Goal: Information Seeking & Learning: Check status

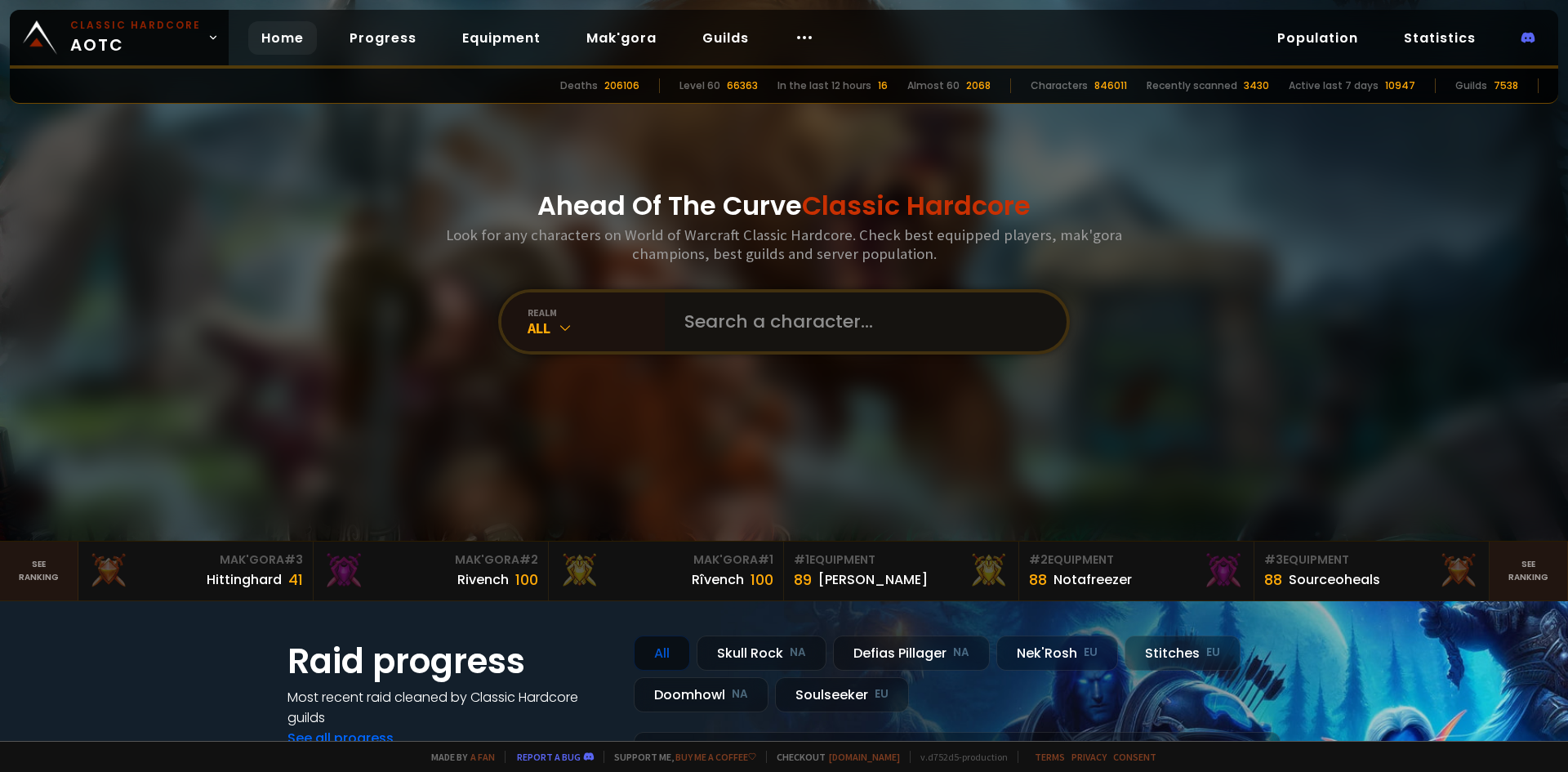
click at [754, 331] on input "text" at bounding box center [861, 321] width 372 height 59
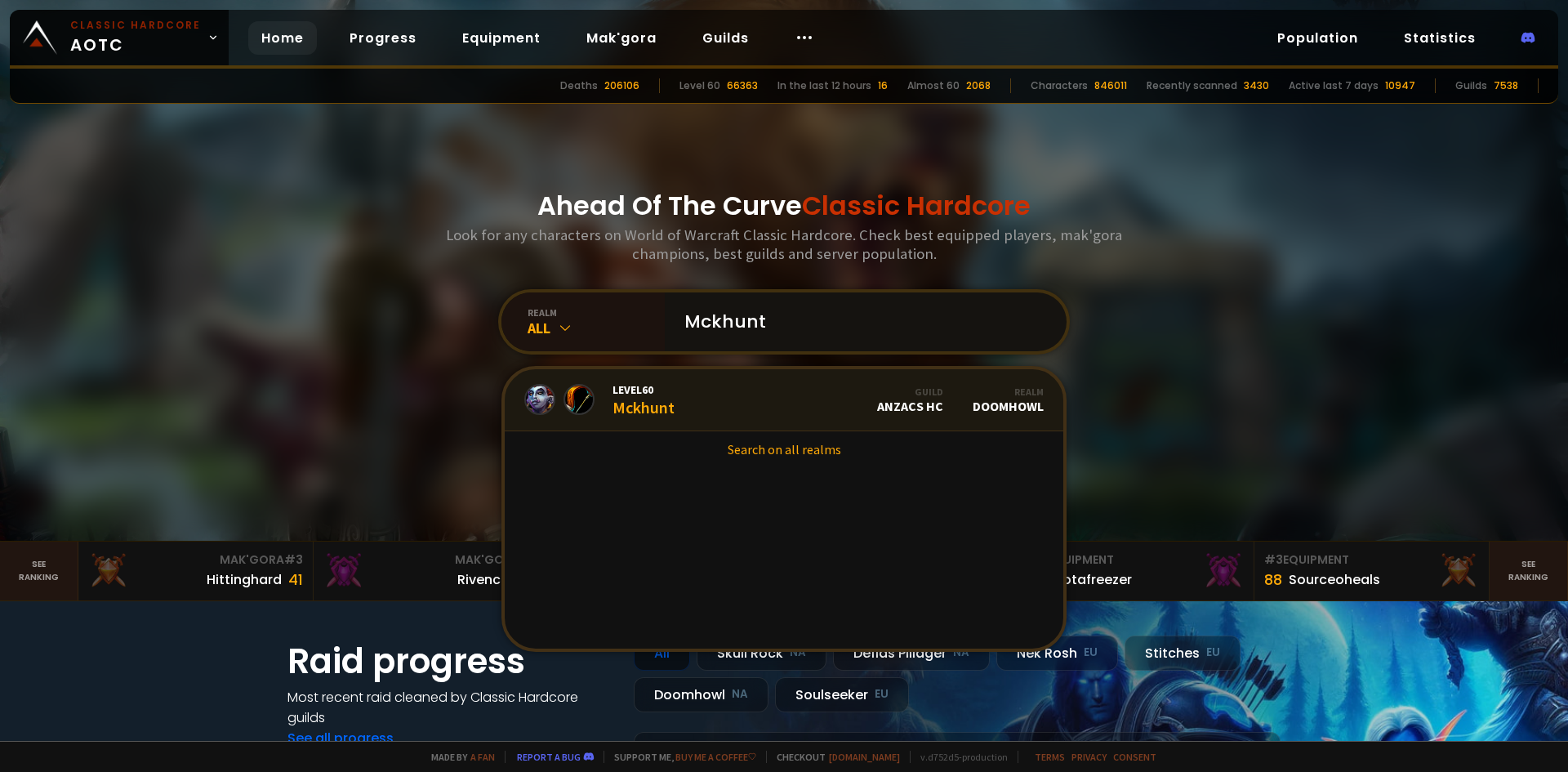
type input "Mckhunt"
click at [628, 405] on div "Level 60 Mckhunt" at bounding box center [643, 400] width 62 height 35
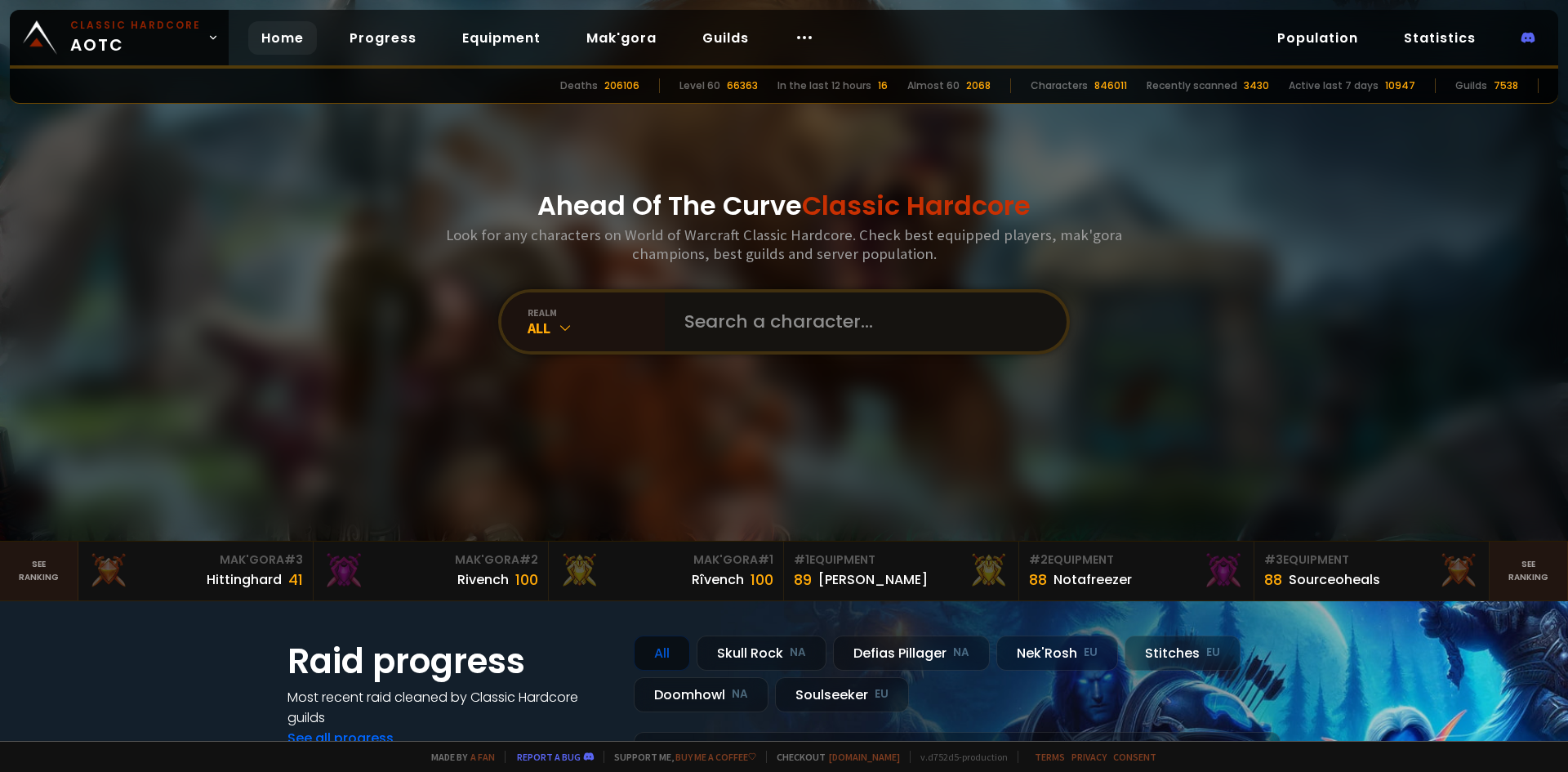
click at [718, 325] on input "text" at bounding box center [861, 321] width 372 height 59
type input "doublecast"
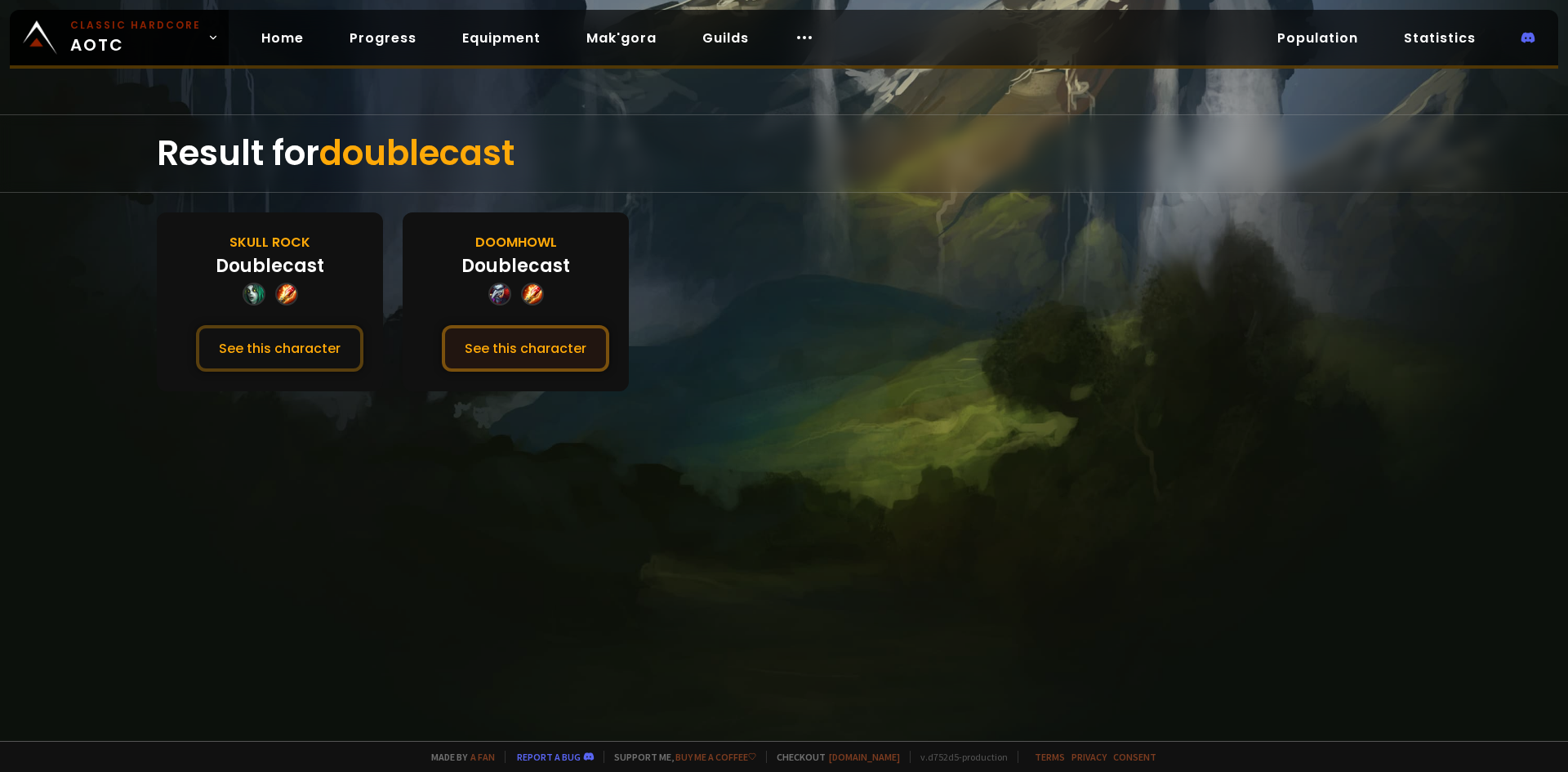
click at [497, 359] on button "See this character" at bounding box center [525, 348] width 167 height 47
click at [295, 353] on button "See this character" at bounding box center [280, 348] width 167 height 47
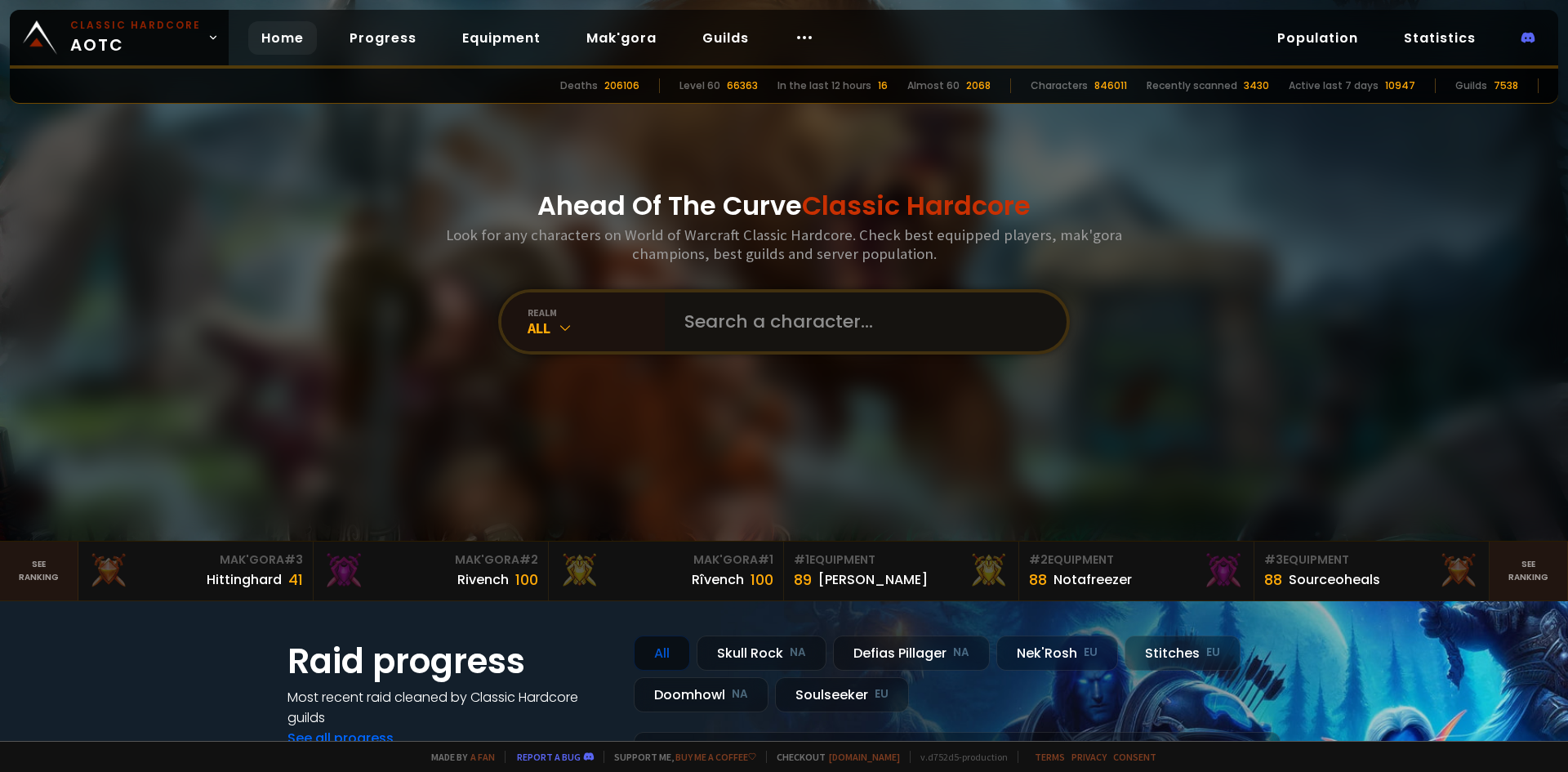
click at [723, 323] on input "text" at bounding box center [861, 321] width 372 height 59
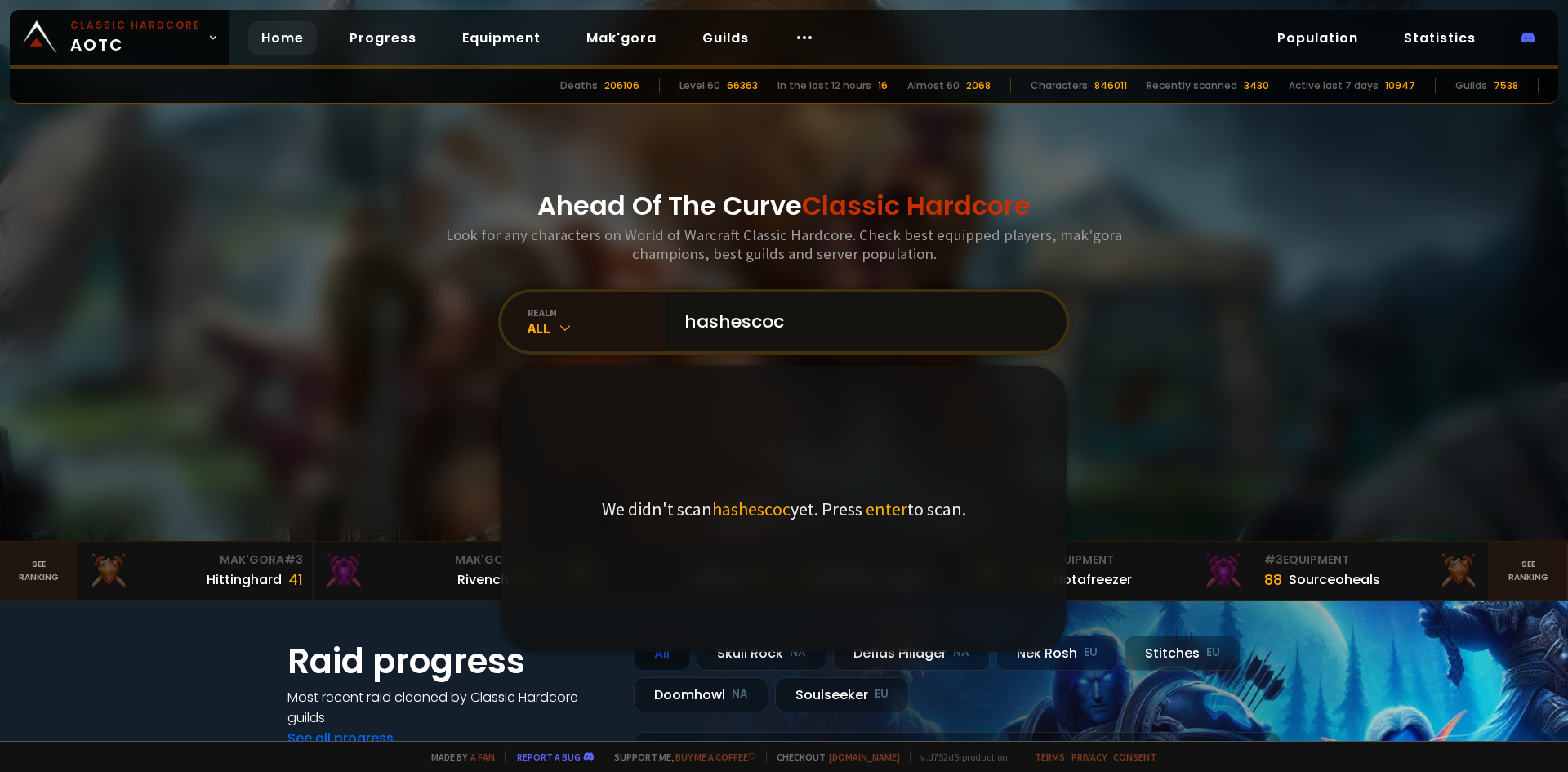
type input "hashescoc"
click at [886, 320] on input "hashescoc" at bounding box center [861, 321] width 372 height 59
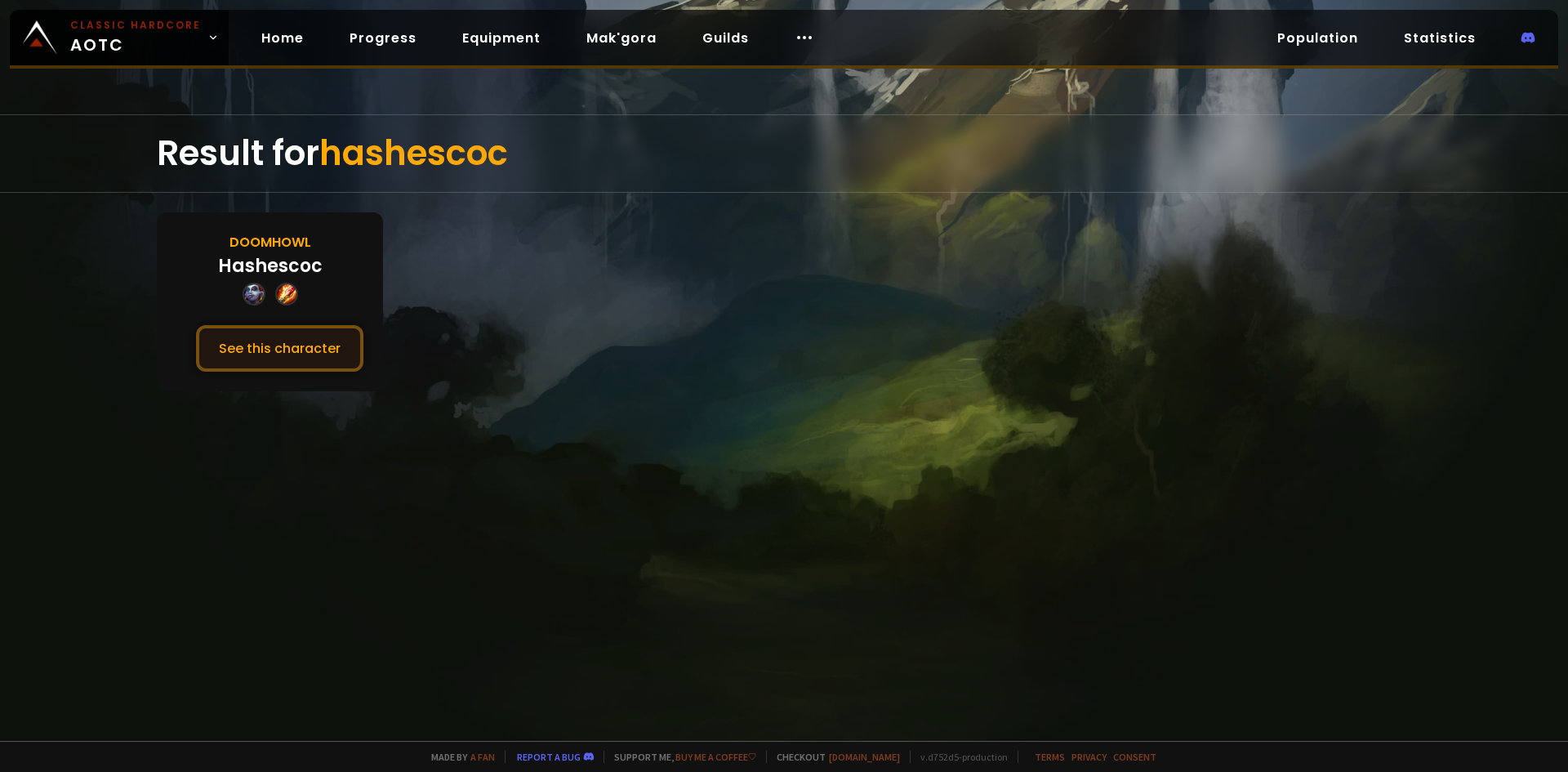
click at [307, 343] on button "See this character" at bounding box center [280, 348] width 167 height 47
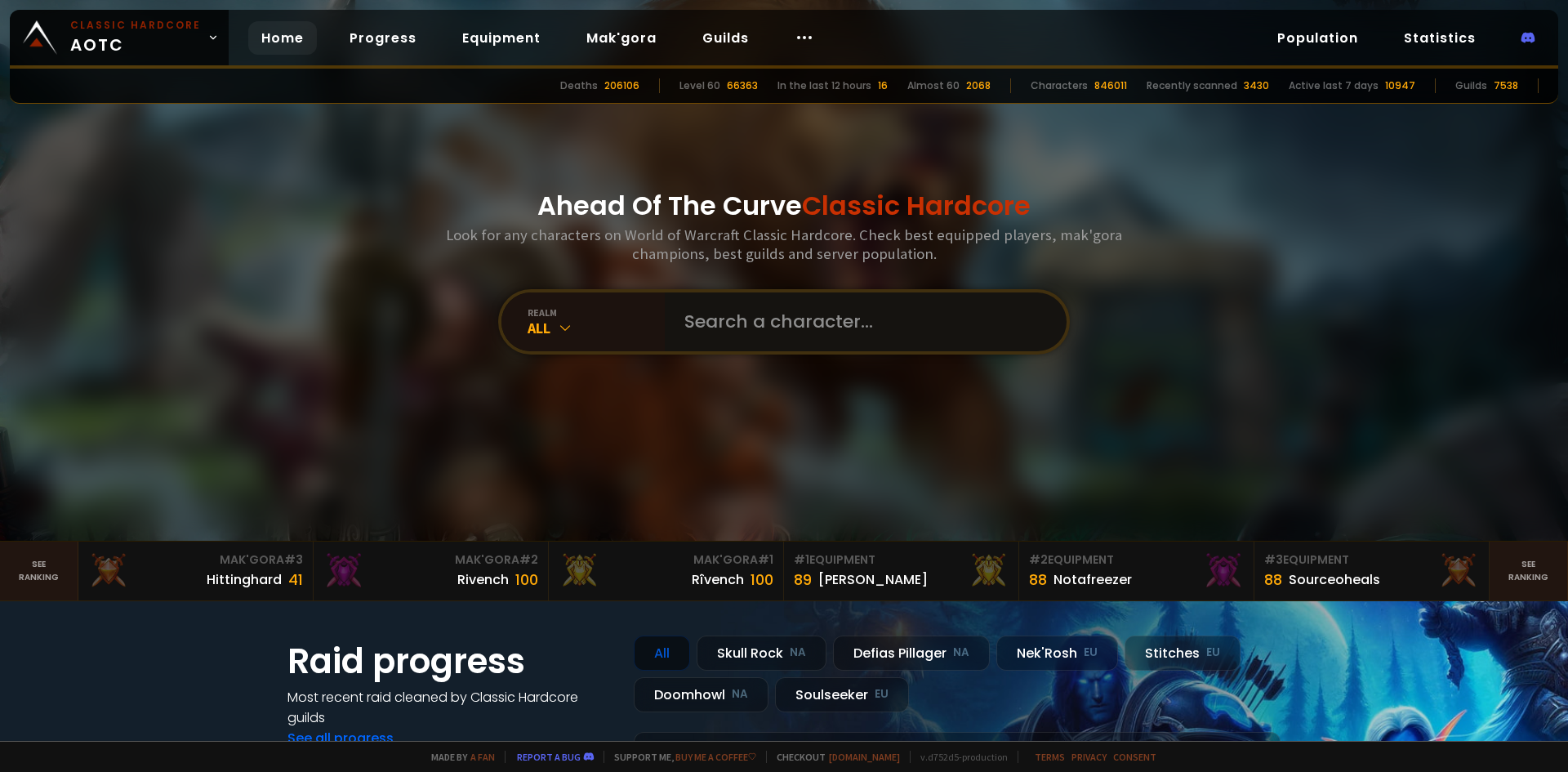
click at [695, 320] on input "text" at bounding box center [861, 321] width 372 height 59
type input "hashera"
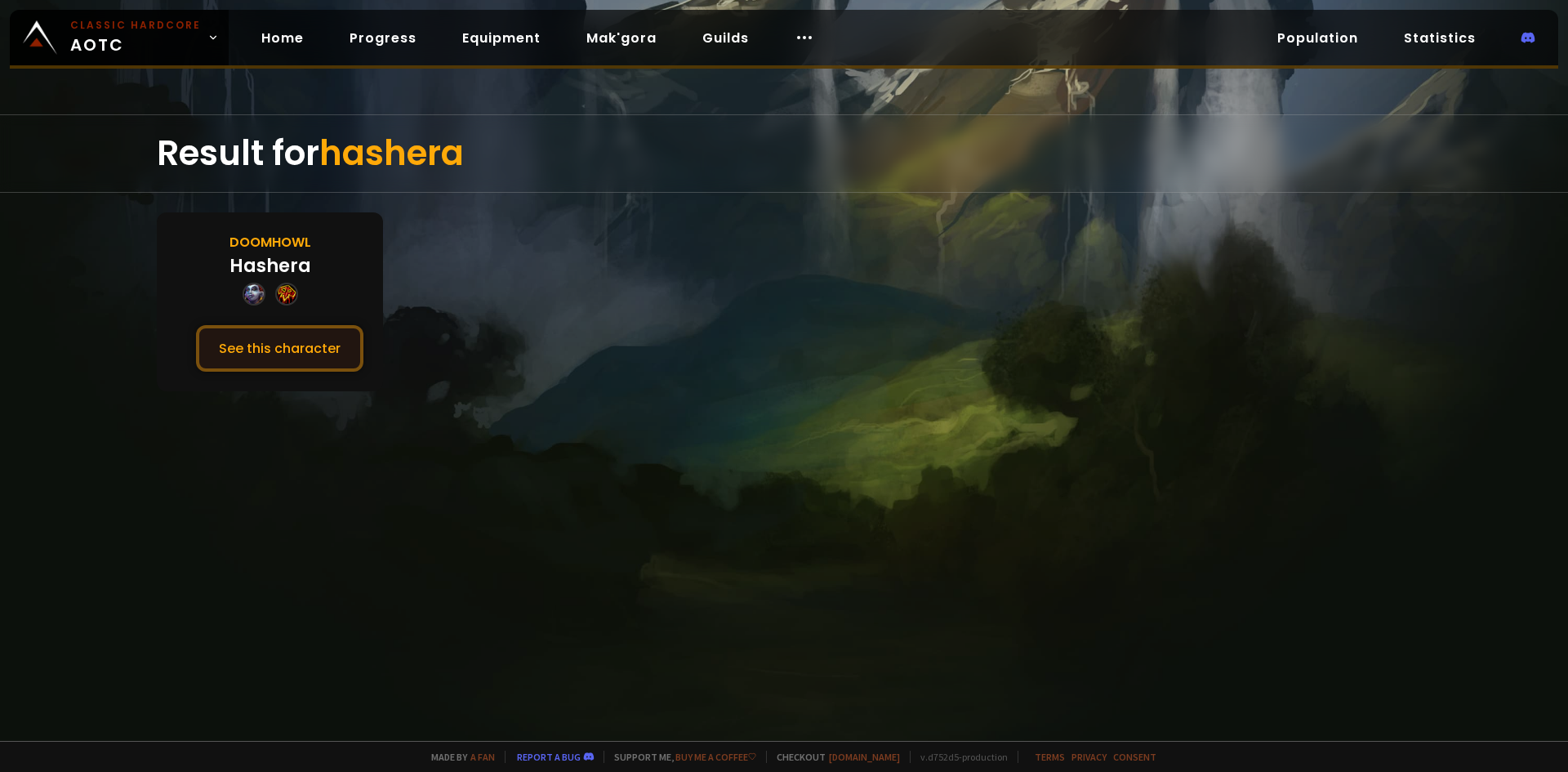
click at [239, 347] on button "See this character" at bounding box center [280, 348] width 167 height 47
